Goal: Information Seeking & Learning: Check status

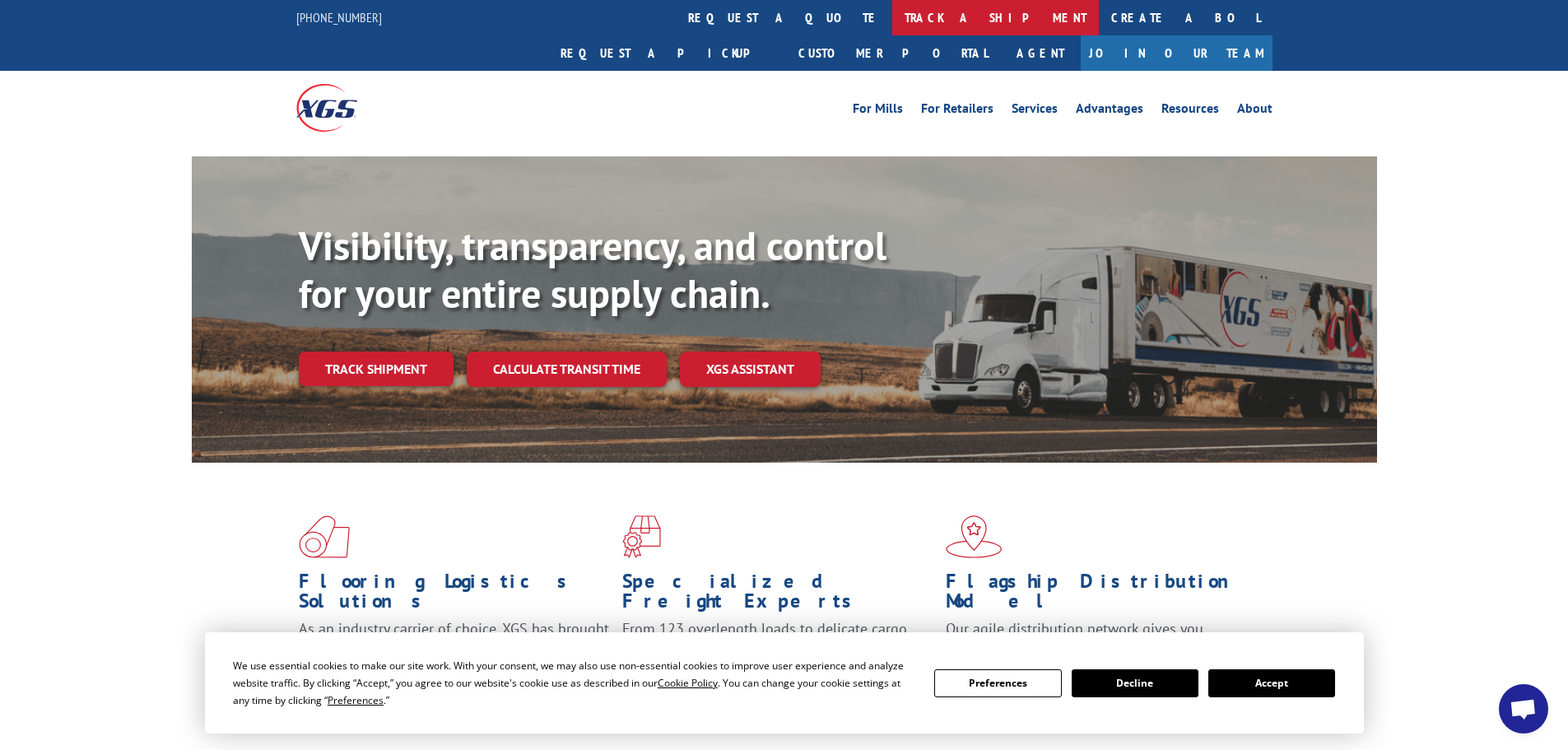
click at [893, 17] on link "track a shipment" at bounding box center [996, 17] width 206 height 36
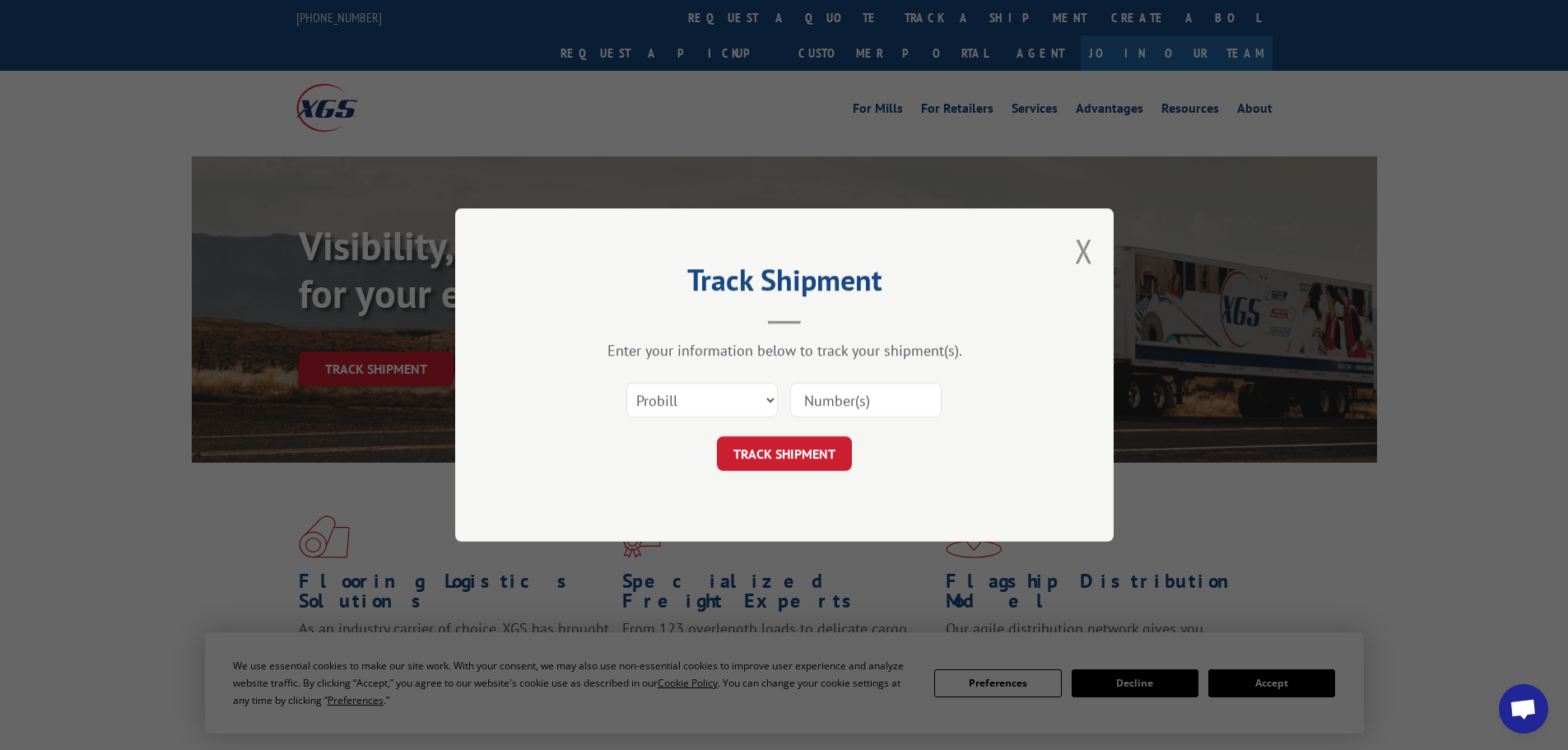
click at [866, 401] on input at bounding box center [866, 401] width 152 height 35
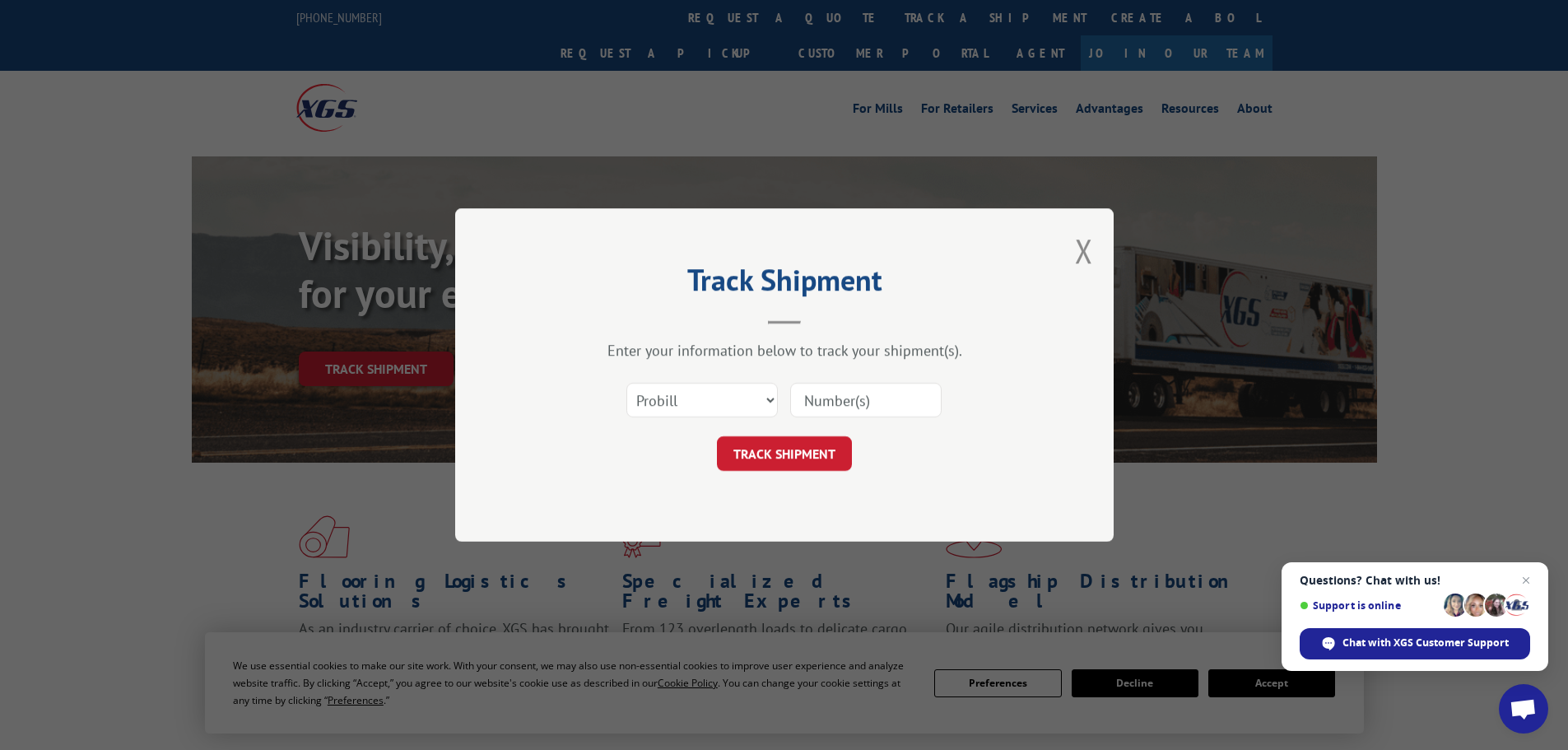
paste input "15472378"
type input "15472378"
click at [827, 453] on button "TRACK SHIPMENT" at bounding box center [784, 453] width 135 height 35
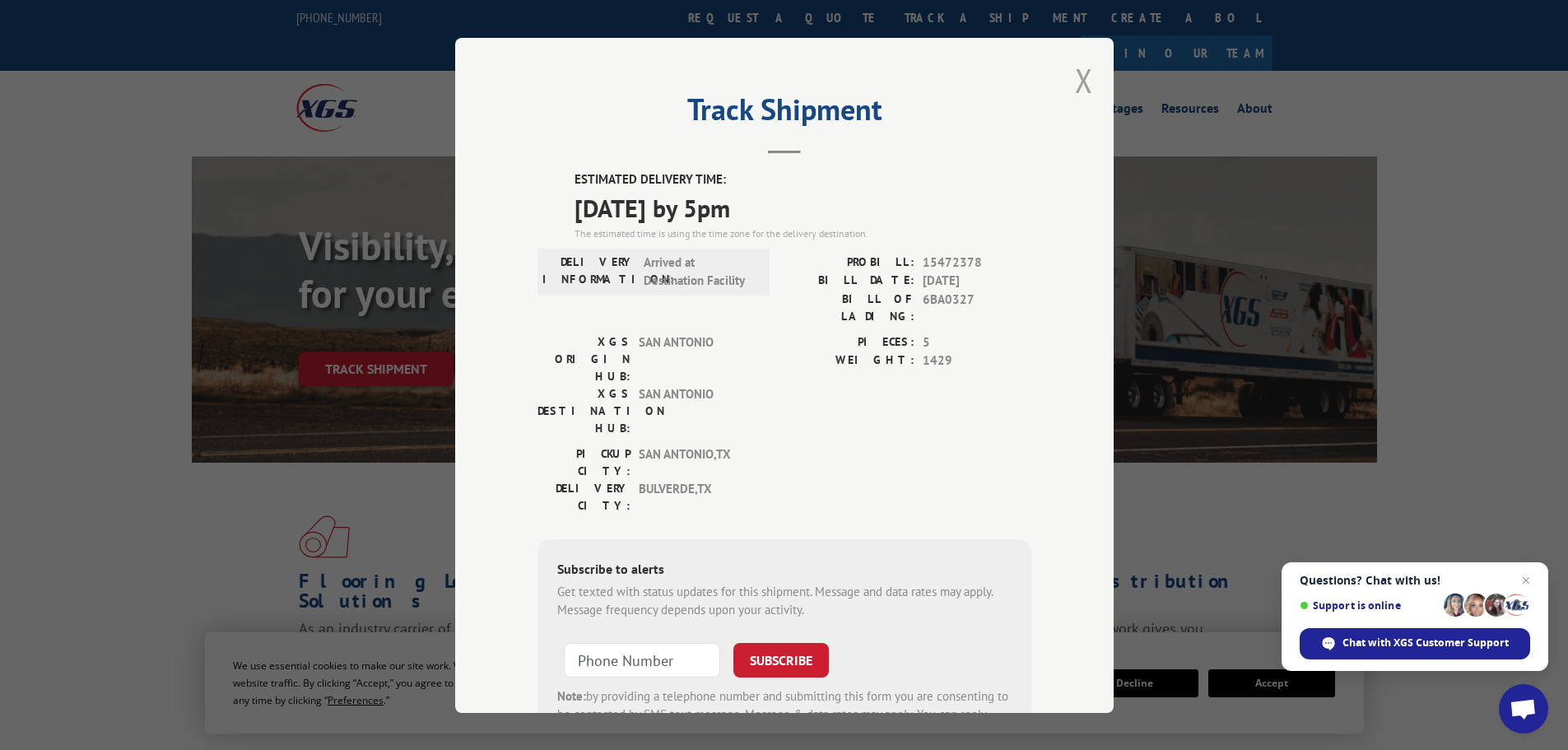
click at [1082, 89] on button "Close modal" at bounding box center [1083, 80] width 18 height 43
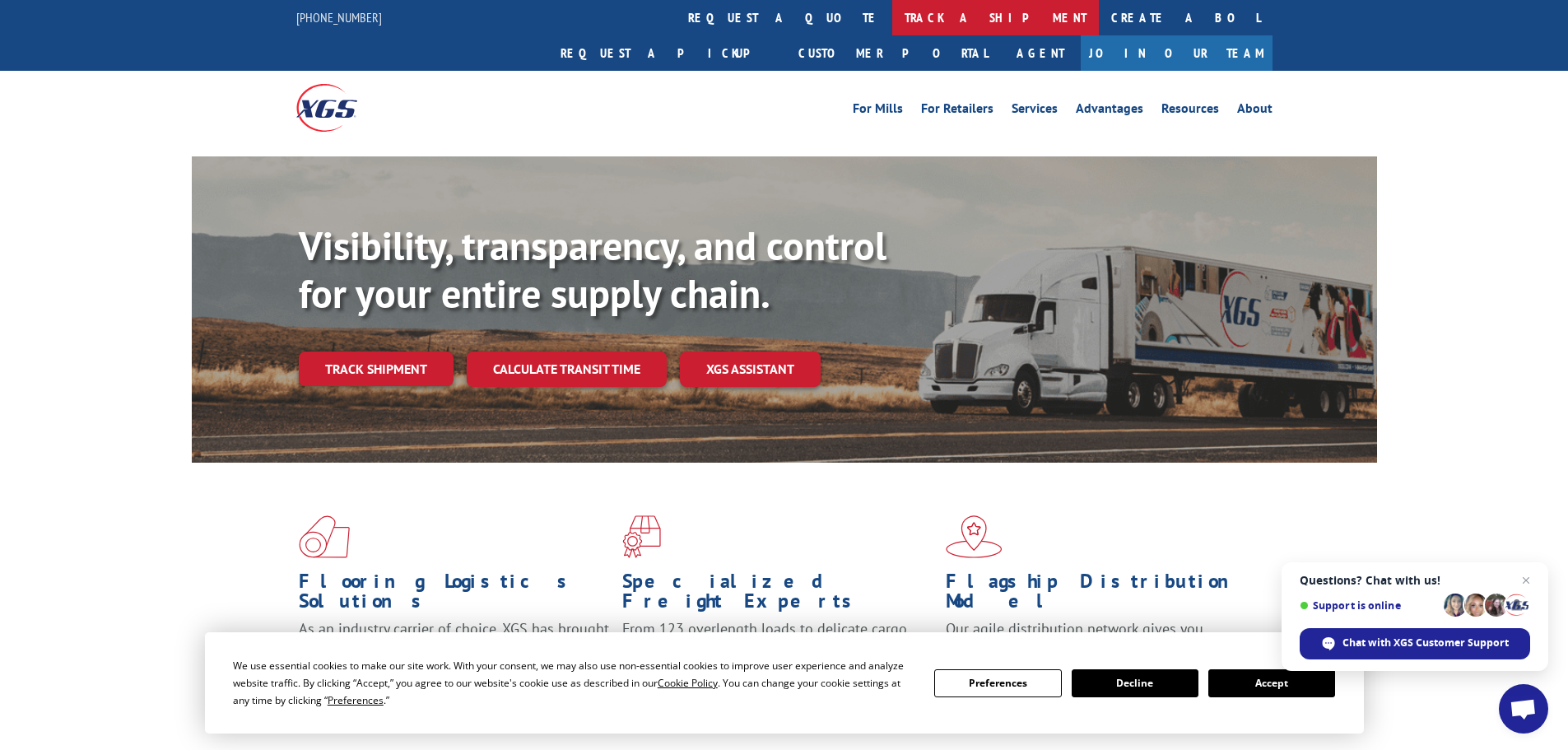
click at [893, 18] on link "track a shipment" at bounding box center [996, 17] width 206 height 36
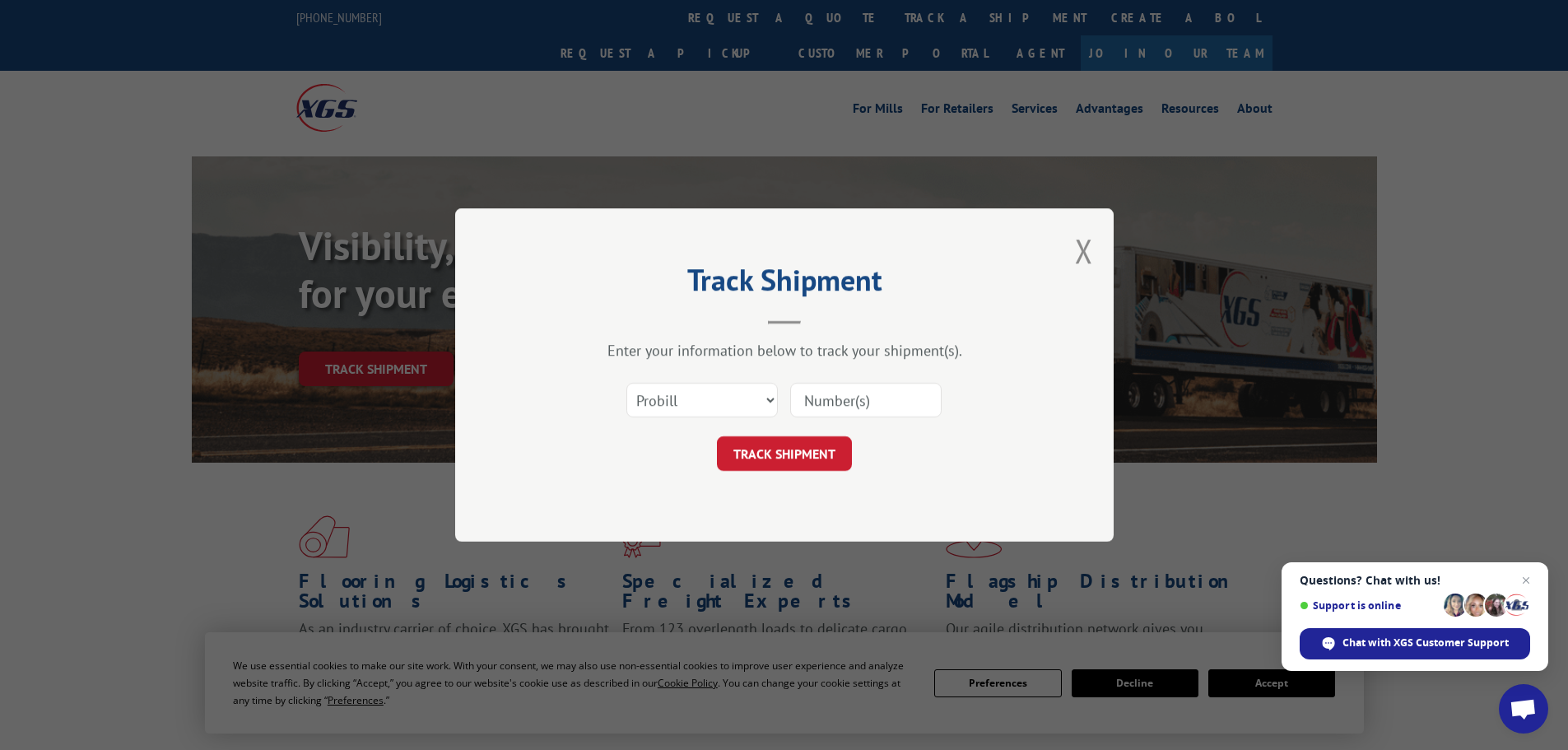
click at [840, 399] on input at bounding box center [866, 401] width 152 height 35
paste input "15472378"
type input "15472378"
click at [810, 452] on button "TRACK SHIPMENT" at bounding box center [784, 453] width 135 height 35
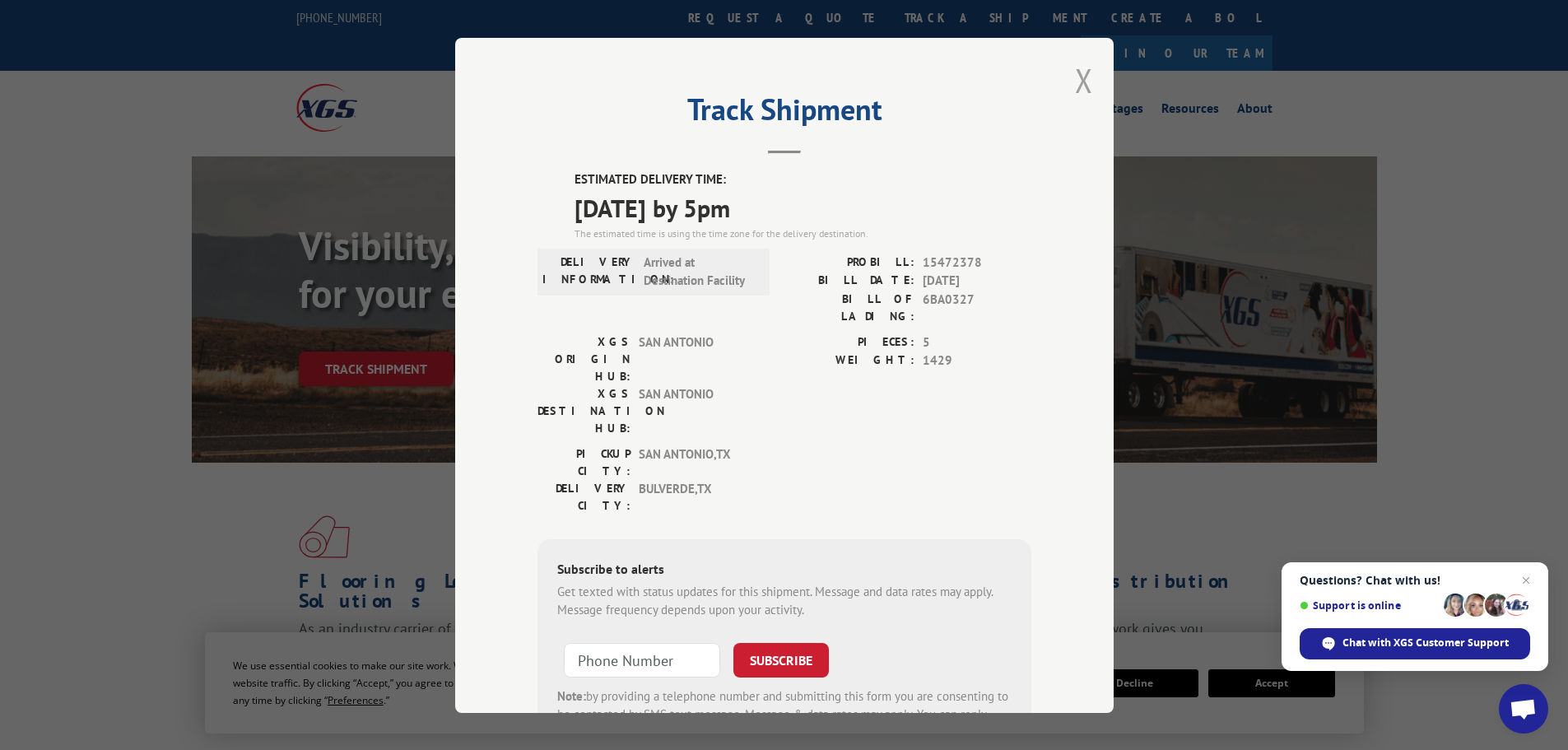
click at [1077, 77] on button "Close modal" at bounding box center [1083, 80] width 18 height 43
